Goal: Task Accomplishment & Management: Manage account settings

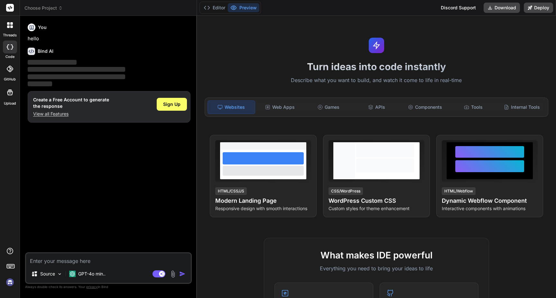
click at [11, 284] on img at bounding box center [10, 282] width 11 height 11
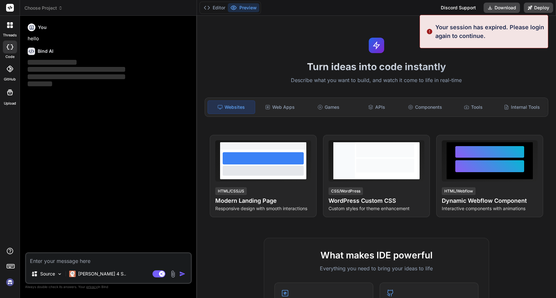
click at [11, 283] on img at bounding box center [10, 282] width 11 height 11
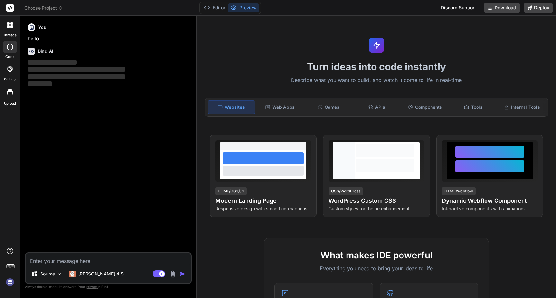
click at [18, 277] on div at bounding box center [10, 267] width 20 height 41
click at [10, 283] on img at bounding box center [10, 282] width 11 height 11
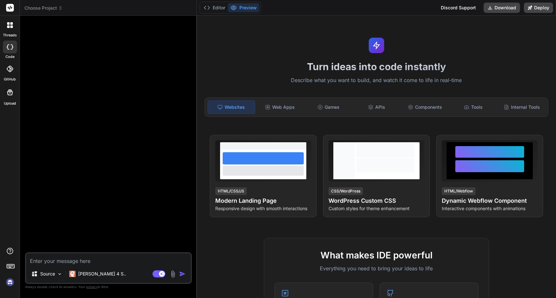
scroll to position [6, 0]
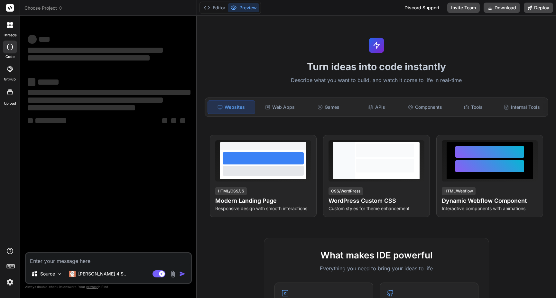
type textarea "x"
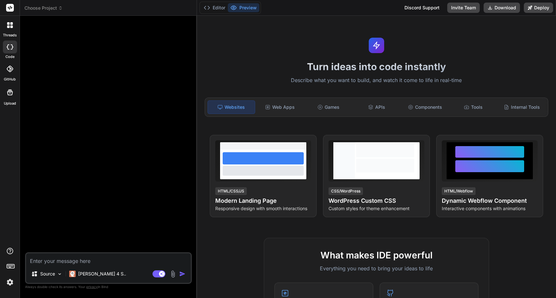
click at [10, 281] on img at bounding box center [10, 282] width 11 height 11
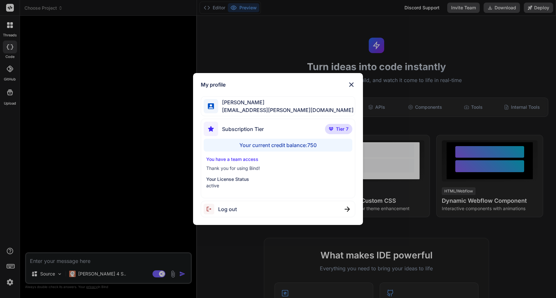
click at [288, 105] on div "Moreno Giannotti orders@giannotti.eu" at bounding box center [278, 106] width 154 height 20
click at [228, 111] on span "orders@giannotti.eu" at bounding box center [286, 110] width 136 height 8
click at [229, 110] on span "orders@giannotti.eu" at bounding box center [286, 110] width 136 height 8
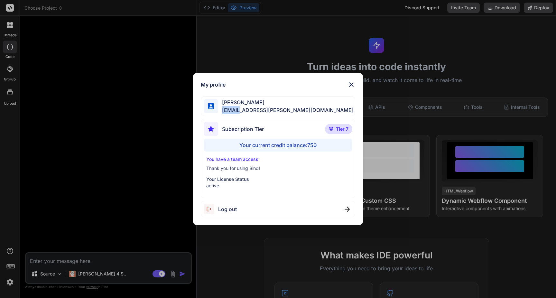
click at [229, 110] on span "orders@giannotti.eu" at bounding box center [286, 110] width 136 height 8
click at [227, 180] on p "Your License Status" at bounding box center [278, 179] width 144 height 6
click at [233, 159] on p "You have a team access" at bounding box center [278, 159] width 144 height 6
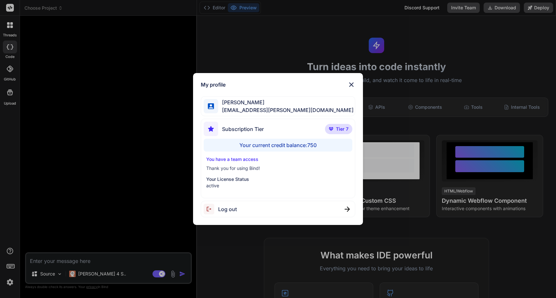
click at [11, 94] on div "My profile Moreno Giannotti orders@giannotti.eu Subscription Tier Tier 7 Your c…" at bounding box center [278, 149] width 556 height 298
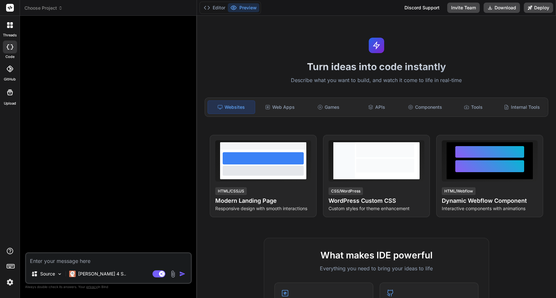
click at [12, 77] on label "GitHub" at bounding box center [10, 79] width 12 height 5
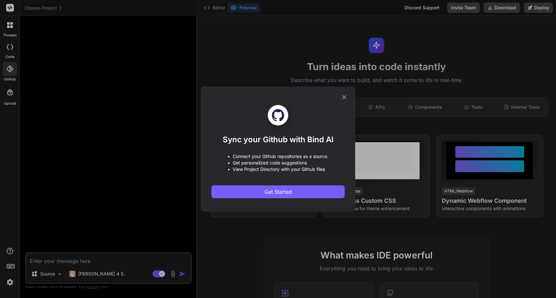
click at [343, 95] on icon at bounding box center [344, 97] width 7 height 7
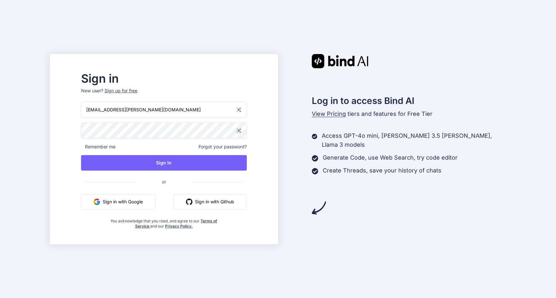
type input "[EMAIL_ADDRESS][PERSON_NAME][DOMAIN_NAME]"
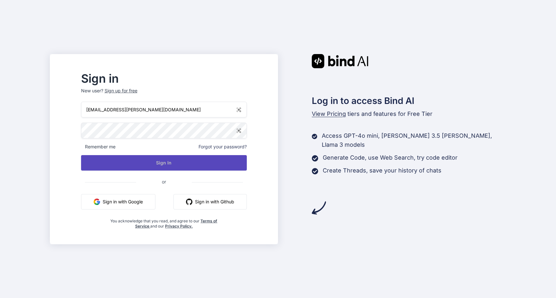
click at [159, 156] on button "Sign In" at bounding box center [164, 162] width 166 height 15
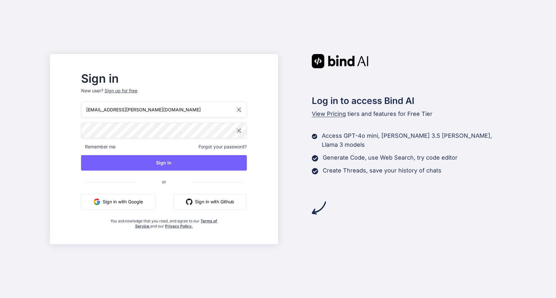
type input "[EMAIL_ADDRESS][PERSON_NAME][DOMAIN_NAME]"
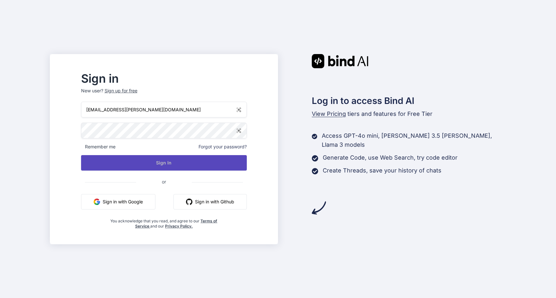
click at [166, 160] on button "Sign In" at bounding box center [164, 162] width 166 height 15
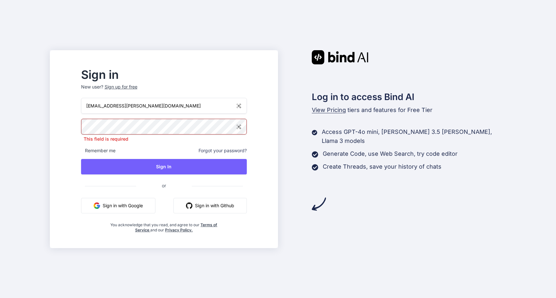
type input "[EMAIL_ADDRESS][PERSON_NAME][DOMAIN_NAME]"
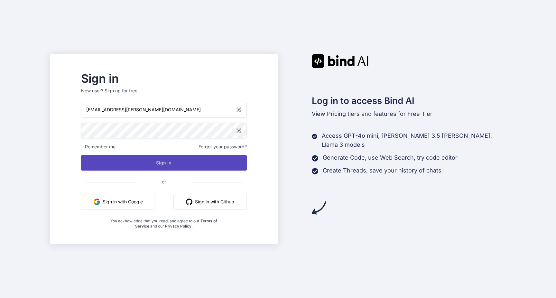
click at [166, 167] on button "Sign In" at bounding box center [164, 162] width 166 height 15
